Goal: Information Seeking & Learning: Learn about a topic

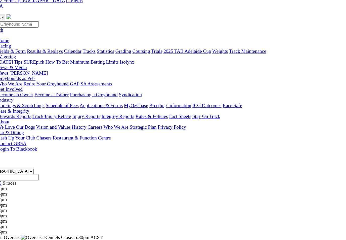
scroll to position [23, 0]
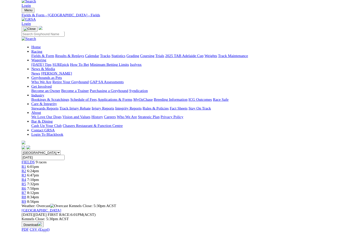
scroll to position [13, 0]
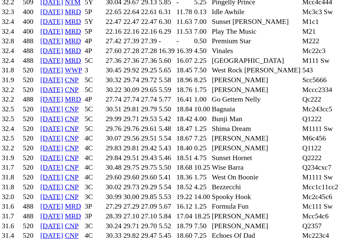
scroll to position [380, 0]
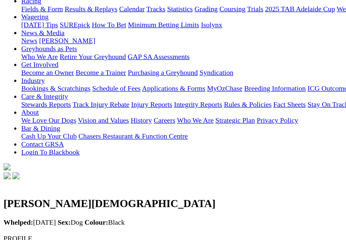
scroll to position [61, 0]
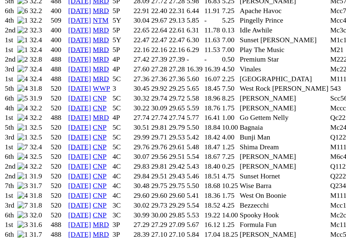
scroll to position [370, 0]
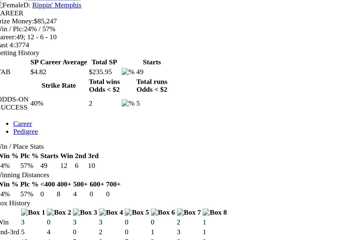
scroll to position [216, 0]
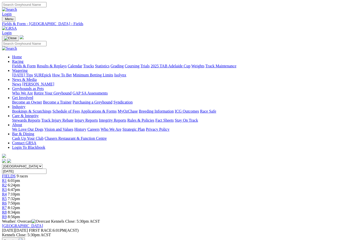
scroll to position [21, 0]
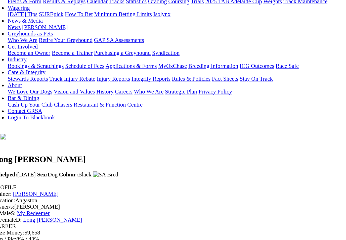
scroll to position [59, 0]
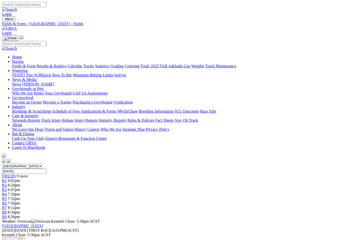
scroll to position [21, 0]
